Goal: Task Accomplishment & Management: Use online tool/utility

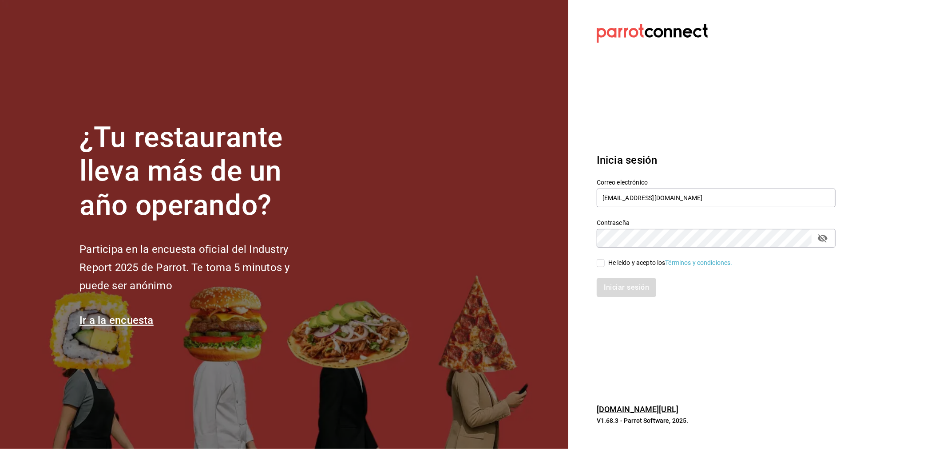
click at [624, 256] on div "He leído y acepto los Términos y condiciones." at bounding box center [711, 258] width 250 height 20
click at [619, 265] on div "He leído y acepto los Términos y condiciones." at bounding box center [670, 262] width 124 height 9
click at [605, 265] on input "He leído y acepto los Términos y condiciones." at bounding box center [601, 263] width 8 height 8
checkbox input "true"
click at [625, 286] on button "Iniciar sesión" at bounding box center [627, 287] width 60 height 19
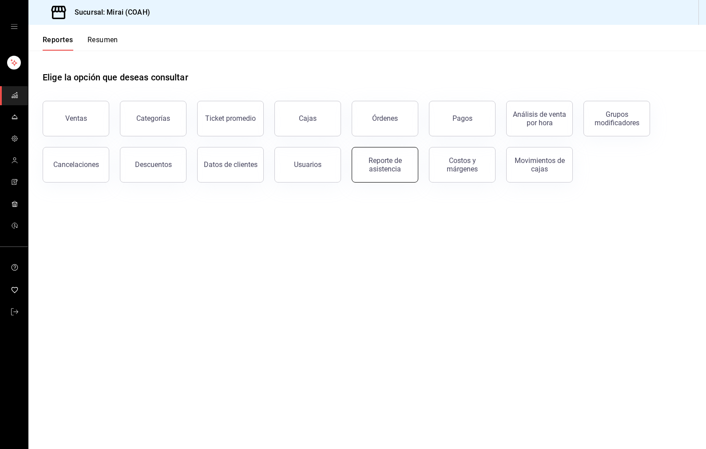
click at [403, 164] on div "Reporte de asistencia" at bounding box center [385, 164] width 55 height 17
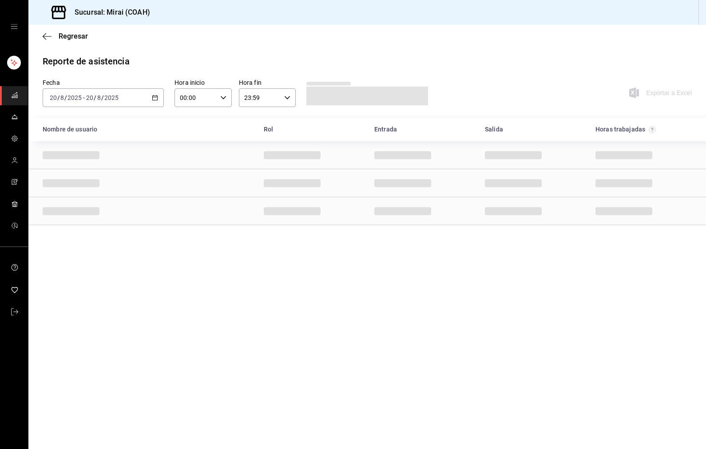
click at [154, 95] on icon "button" at bounding box center [155, 98] width 6 height 6
click at [90, 222] on span "Rango de fechas" at bounding box center [84, 224] width 69 height 9
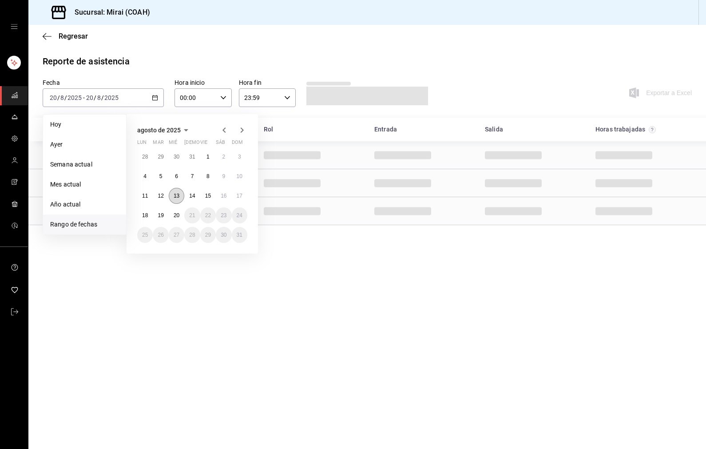
click at [178, 193] on abbr "13" at bounding box center [177, 196] width 6 height 6
click at [163, 216] on abbr "19" at bounding box center [161, 215] width 6 height 6
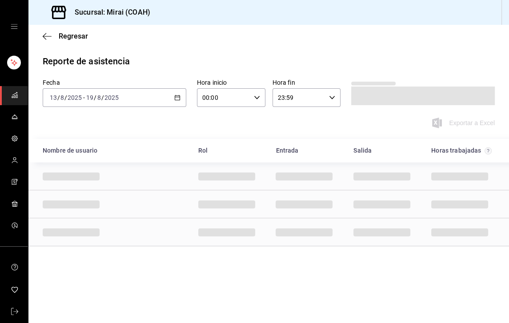
drag, startPoint x: 669, startPoint y: 0, endPoint x: 339, endPoint y: 127, distance: 353.2
click at [339, 127] on div "Exportar a Excel" at bounding box center [269, 123] width 452 height 11
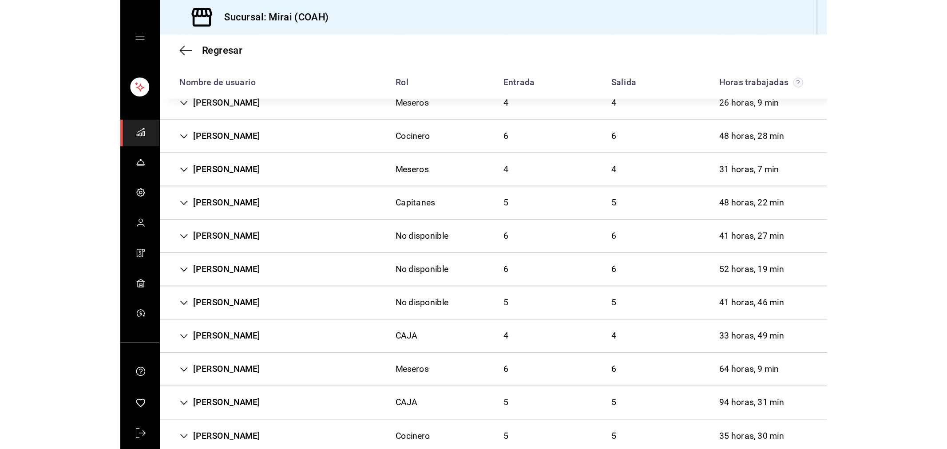
scroll to position [522, 0]
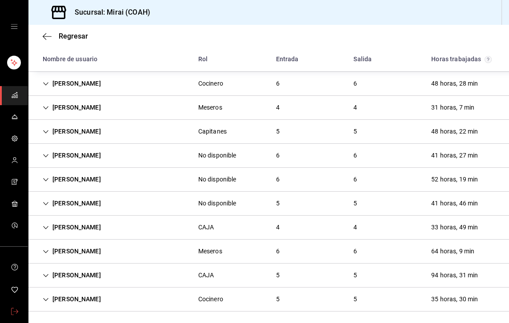
drag, startPoint x: 14, startPoint y: 316, endPoint x: 463, endPoint y: 71, distance: 511.0
click at [16, 316] on span "mailbox folders" at bounding box center [14, 312] width 7 height 12
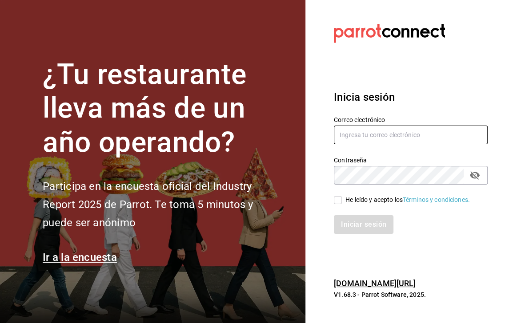
type input "[EMAIL_ADDRESS][DOMAIN_NAME]"
drag, startPoint x: 399, startPoint y: 69, endPoint x: 386, endPoint y: 54, distance: 19.5
click at [386, 54] on section "Datos incorrectos. Verifica que tu Correo o Contraseña estén bien escritos. Ini…" at bounding box center [406, 161] width 203 height 323
